Goal: Information Seeking & Learning: Learn about a topic

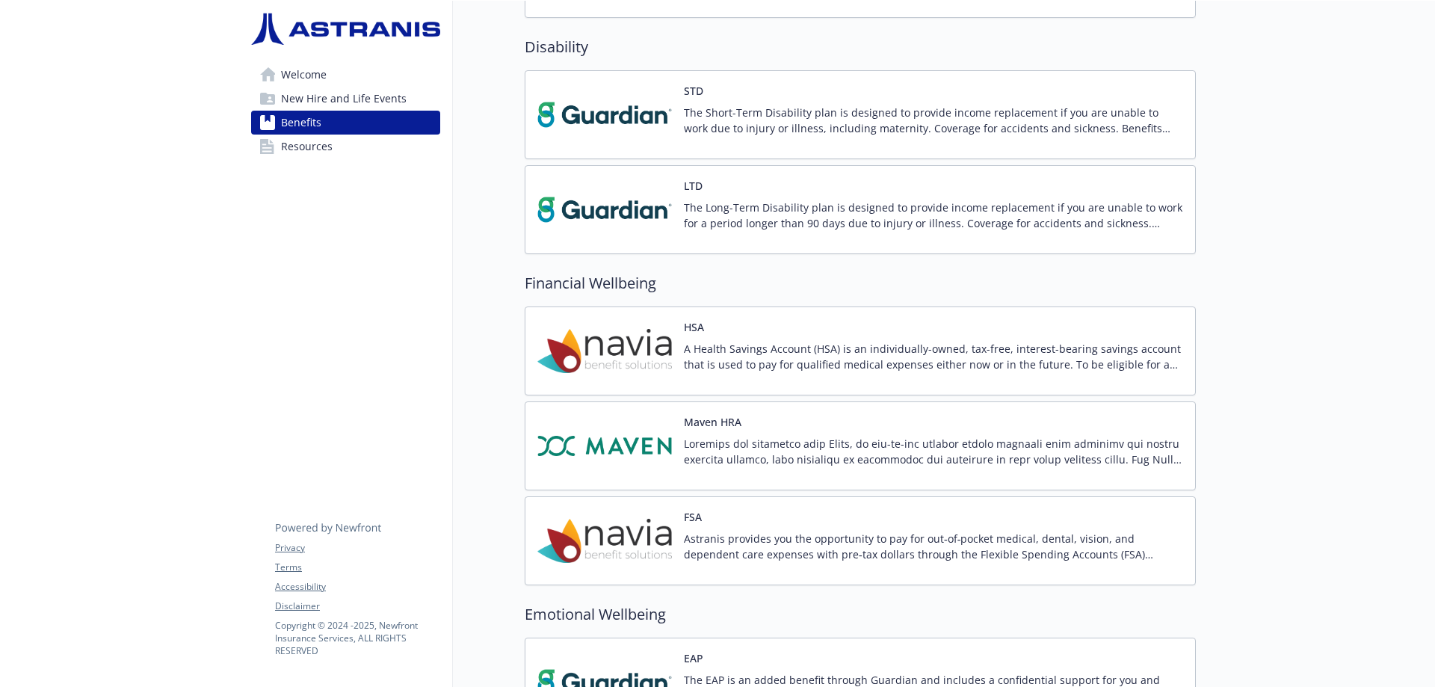
scroll to position [967, 0]
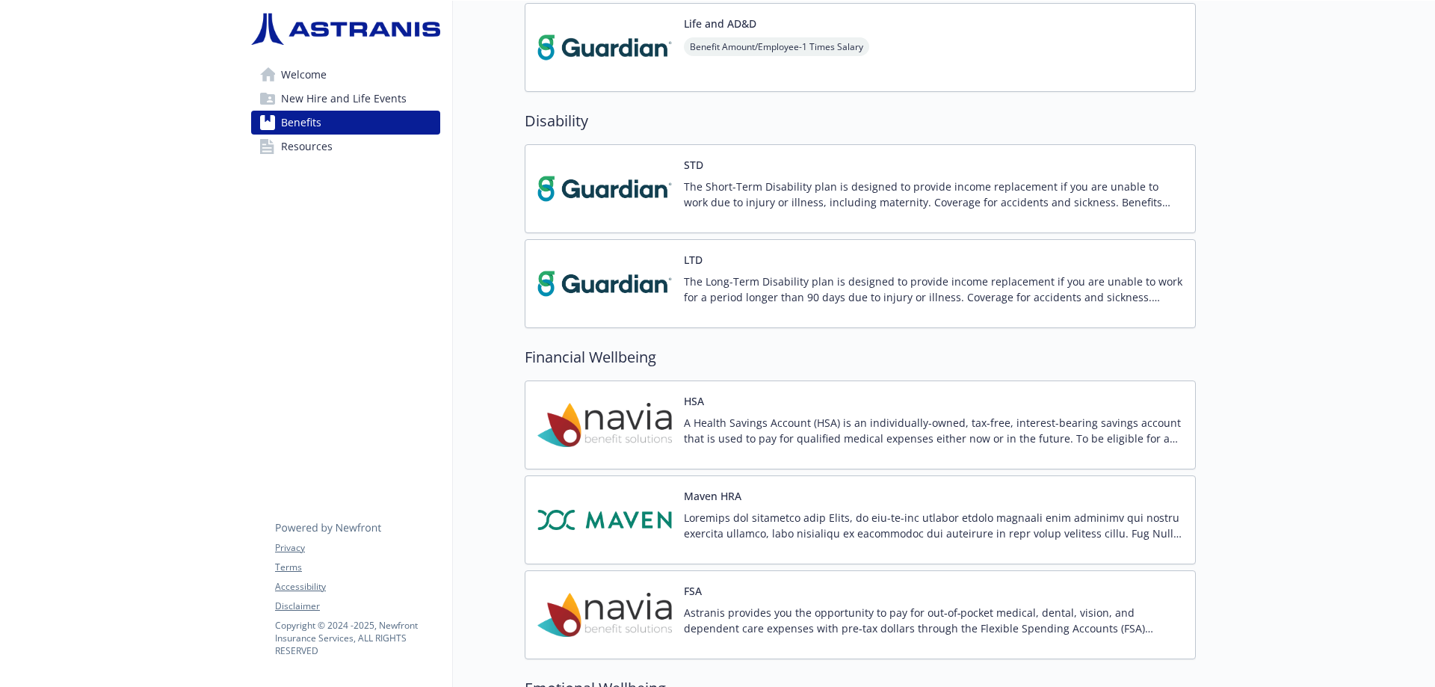
click at [615, 597] on img at bounding box center [605, 615] width 135 height 64
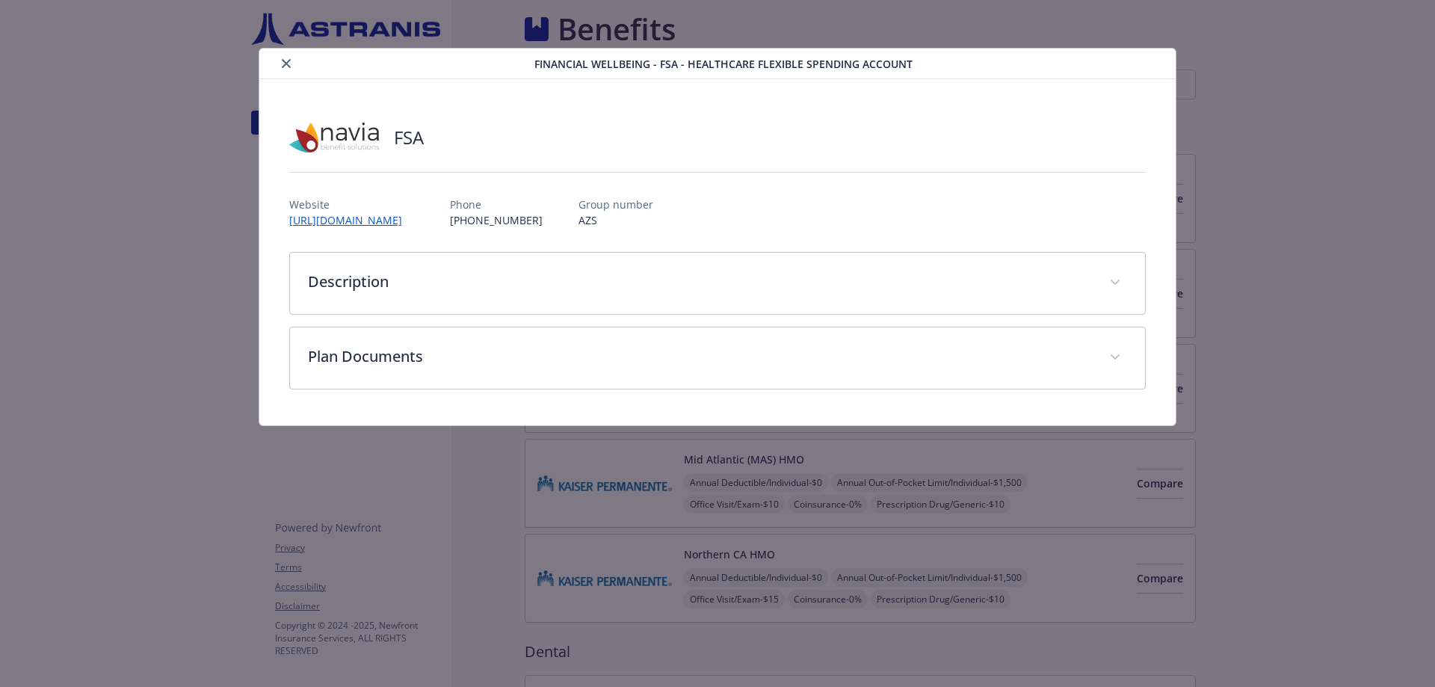
scroll to position [967, 0]
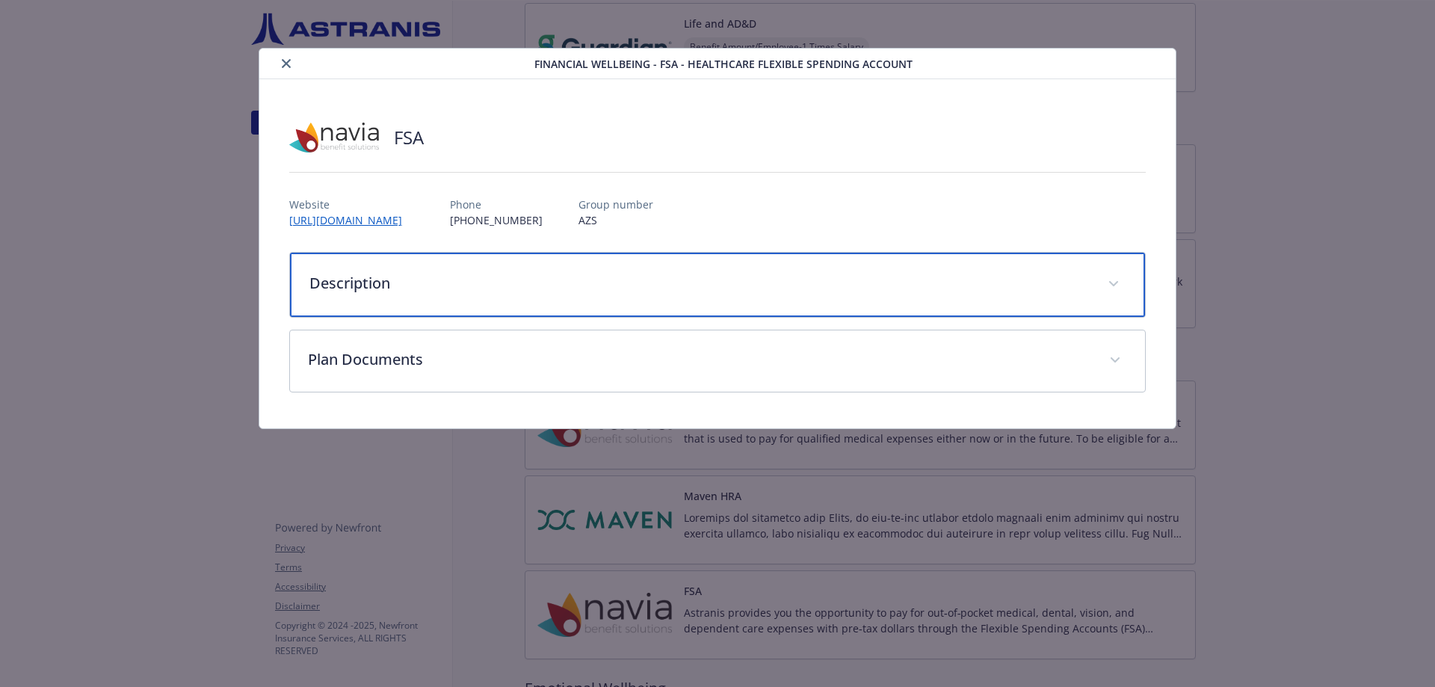
click at [378, 289] on p "Description" at bounding box center [700, 283] width 781 height 22
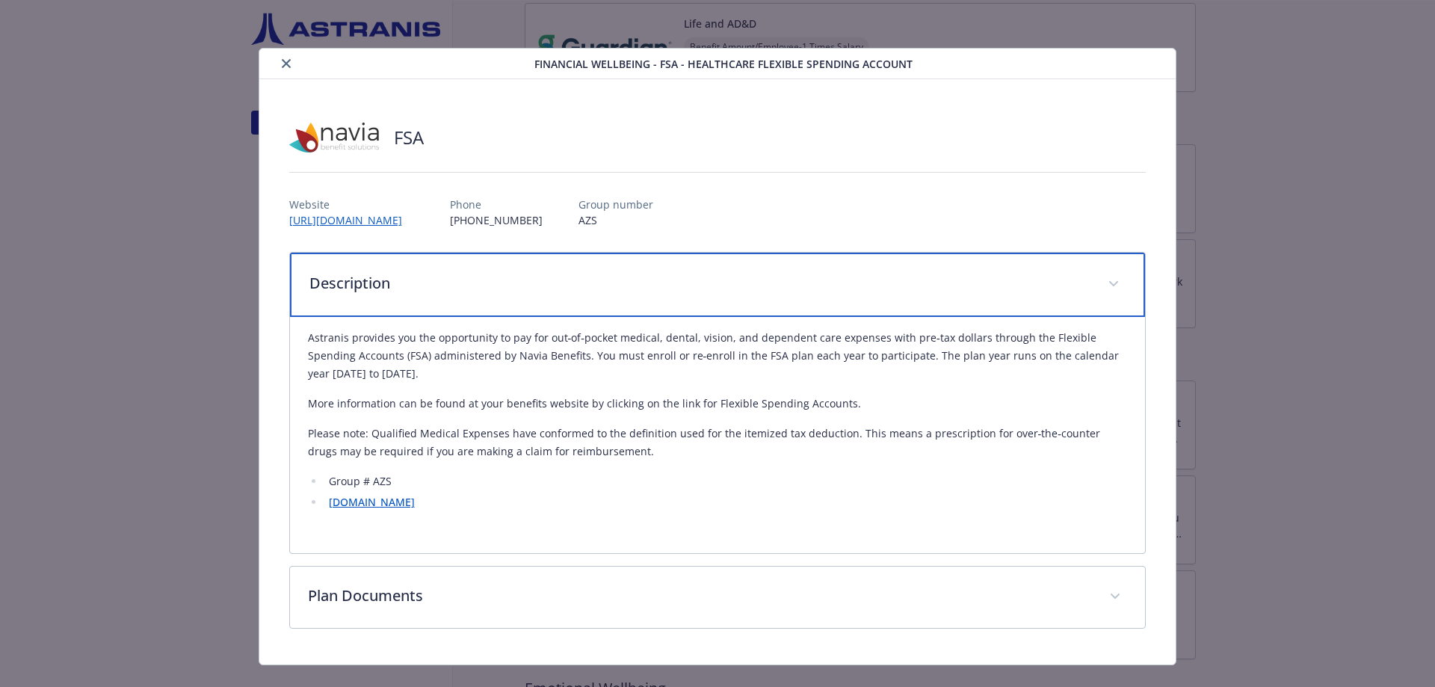
scroll to position [26, 0]
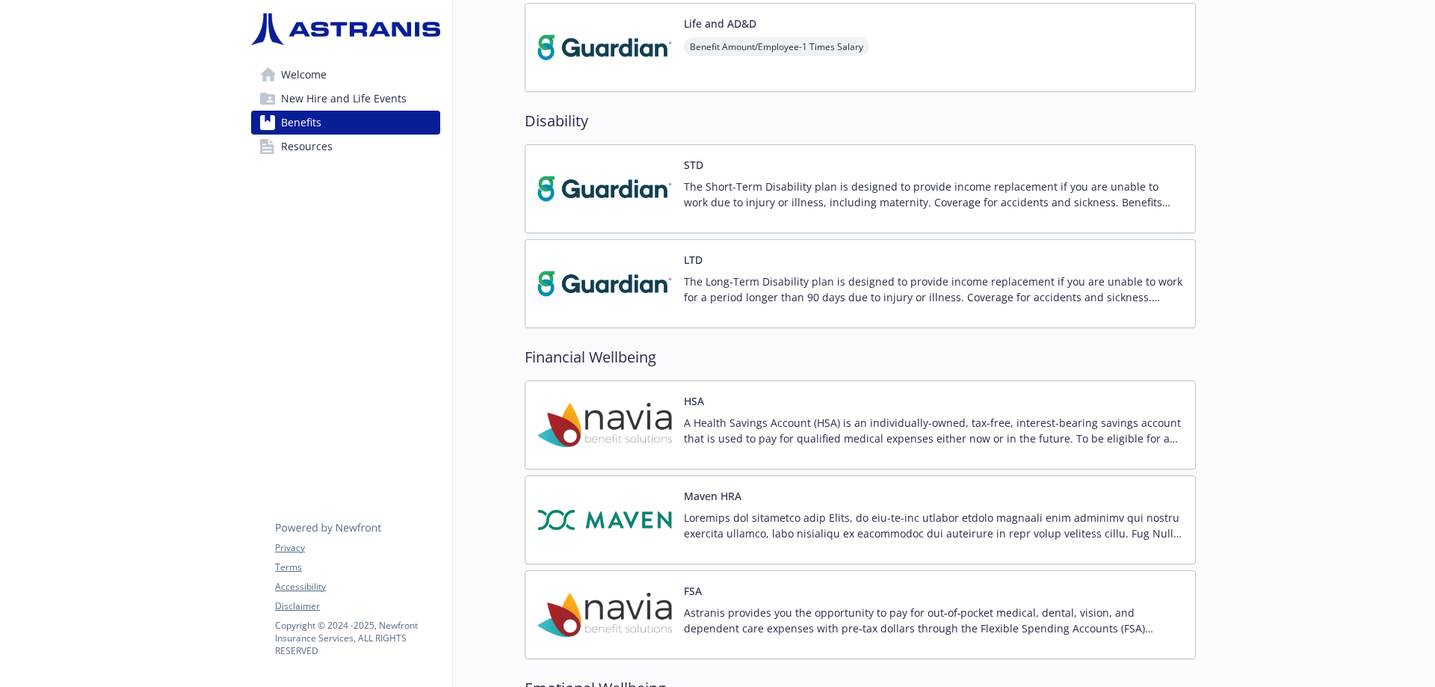
click at [712, 621] on p "Astranis provides you the opportunity to pay for out‐of‐pocket medical, dental,…" at bounding box center [933, 620] width 499 height 31
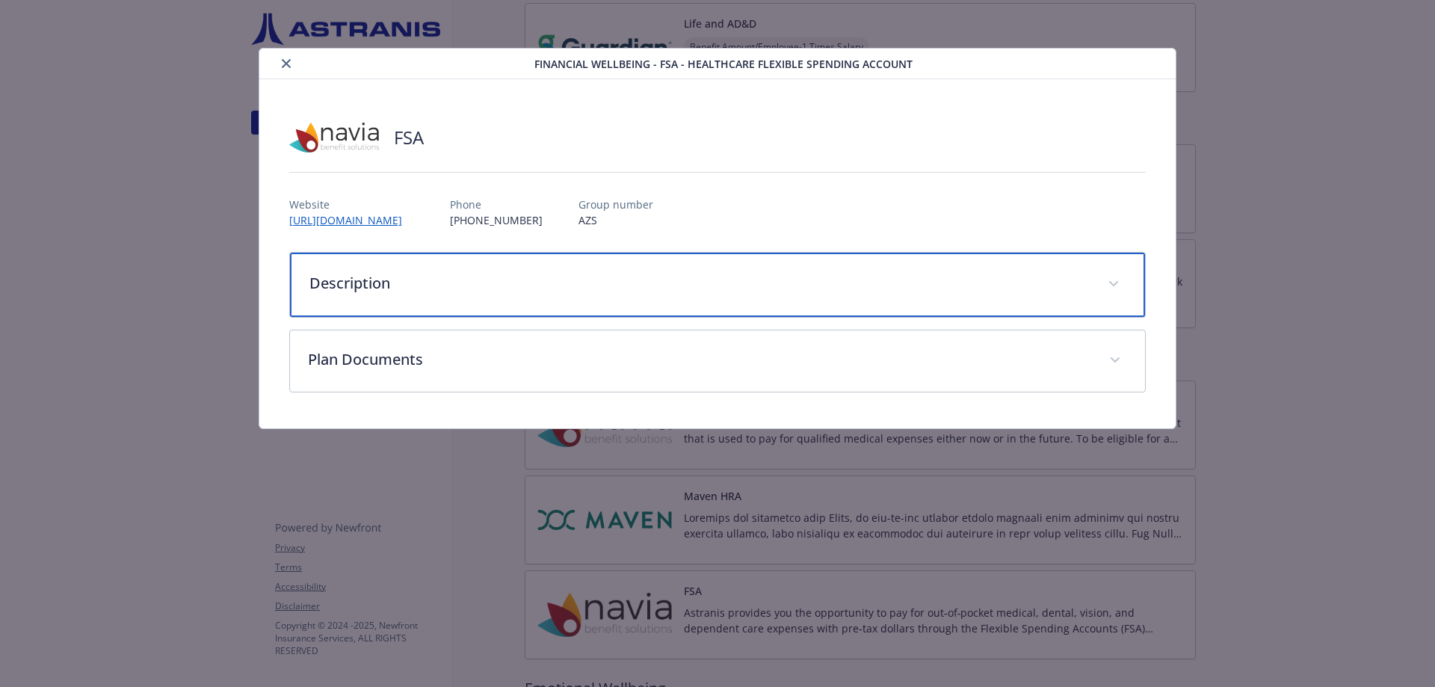
click at [507, 271] on div "Description" at bounding box center [718, 285] width 856 height 64
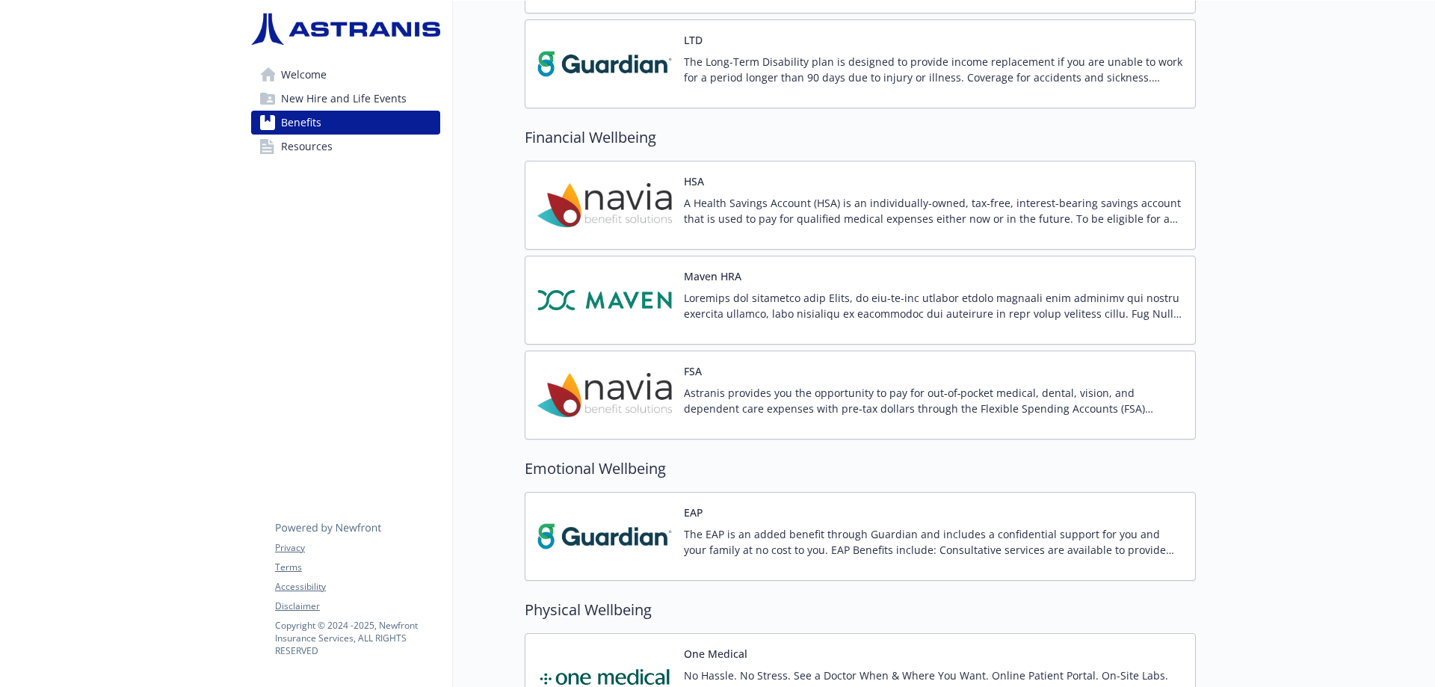
scroll to position [1191, 0]
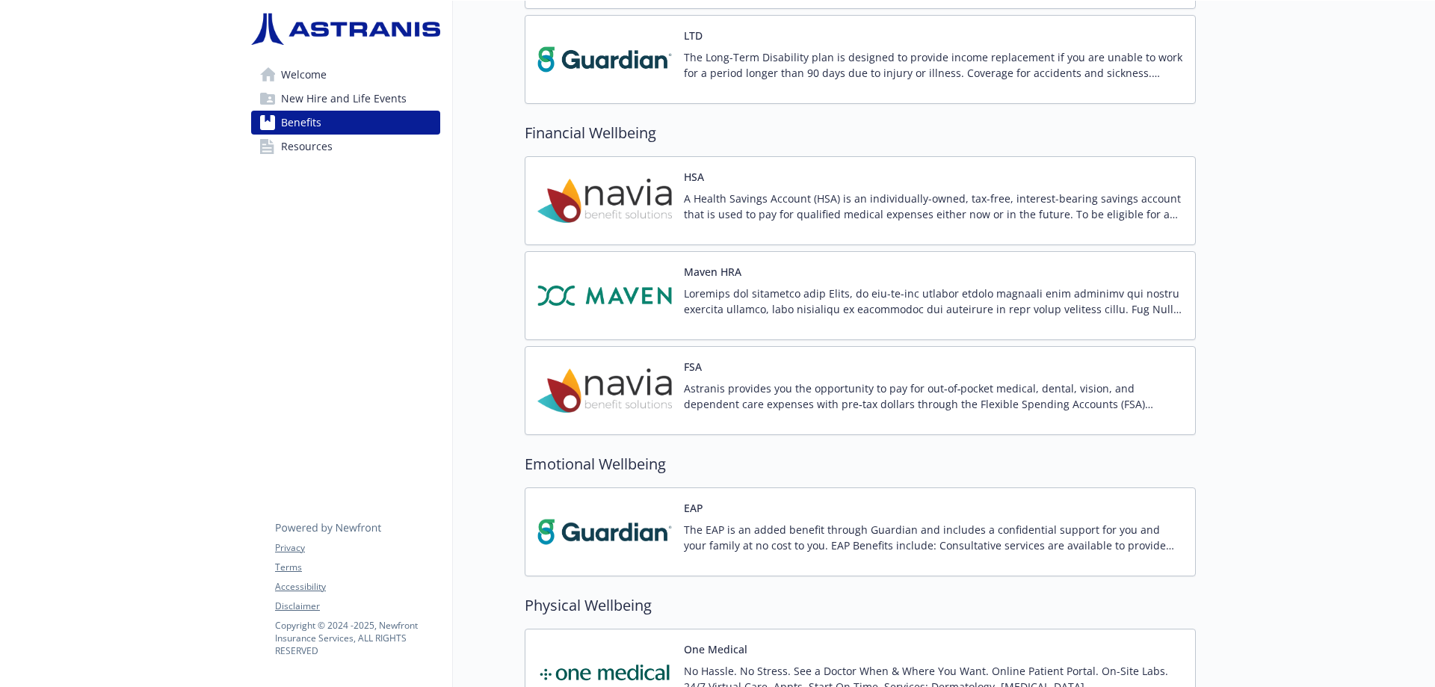
click at [743, 419] on div "Astranis provides you the opportunity to pay for out‐of‐pocket medical, dental,…" at bounding box center [933, 402] width 499 height 42
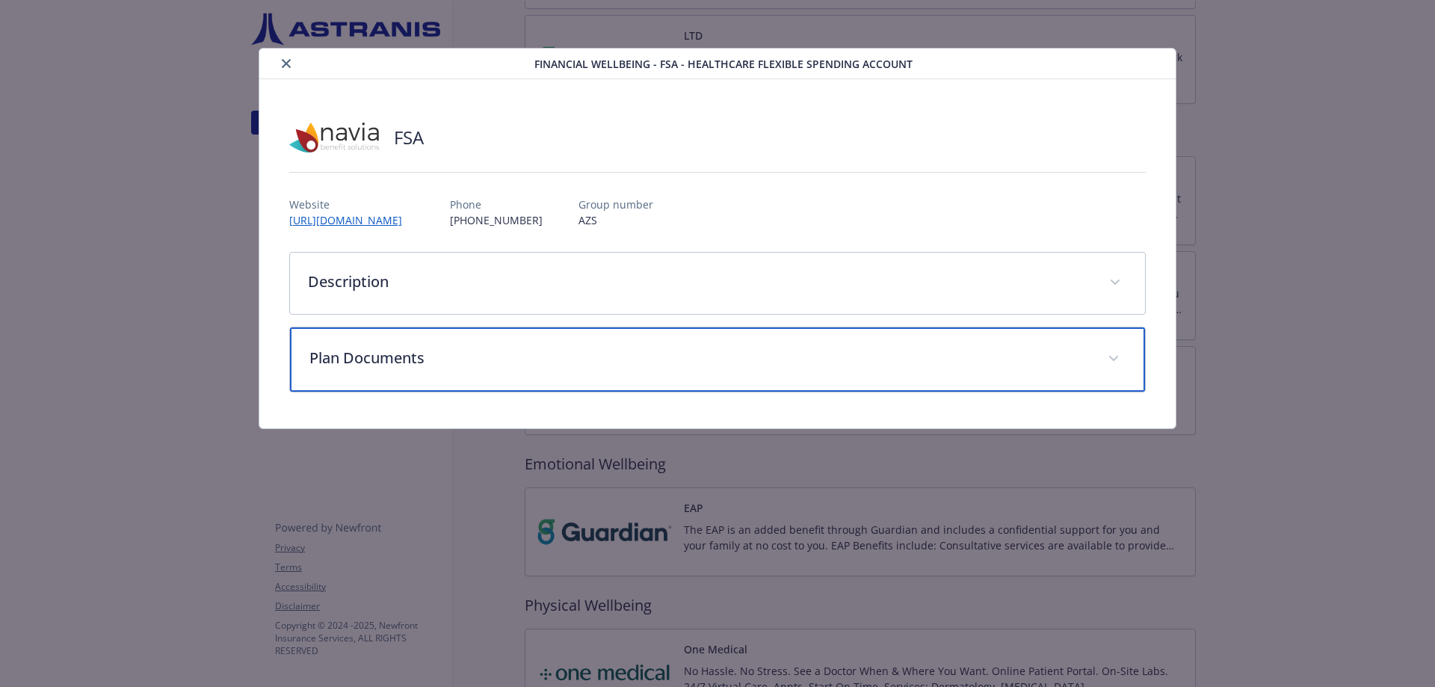
click at [395, 351] on p "Plan Documents" at bounding box center [700, 358] width 781 height 22
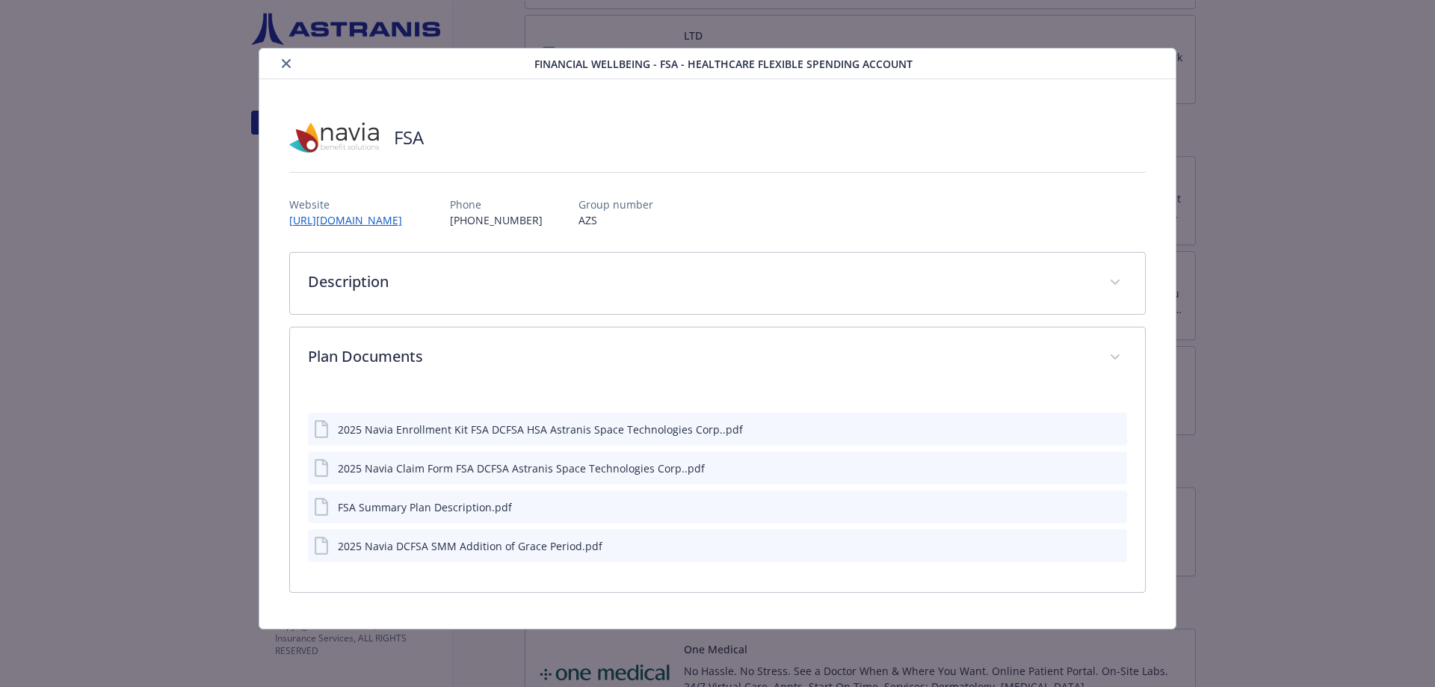
click at [427, 508] on div "FSA Summary Plan Description.pdf" at bounding box center [425, 507] width 174 height 16
click at [394, 547] on div "2025 Navia DCFSA SMM Addition of Grace Period.pdf" at bounding box center [470, 546] width 265 height 16
click at [440, 505] on div "FSA Summary Plan Description.pdf" at bounding box center [425, 507] width 174 height 16
click at [1112, 503] on icon "preview file" at bounding box center [1112, 506] width 13 height 10
